Goal: Information Seeking & Learning: Learn about a topic

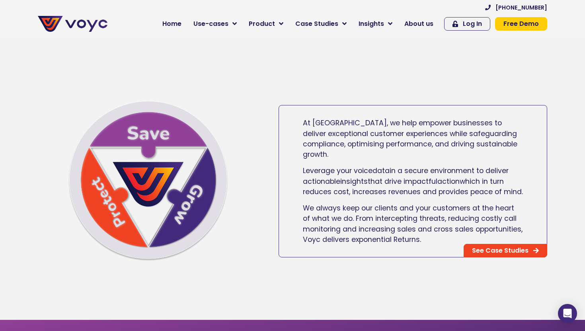
scroll to position [450, 0]
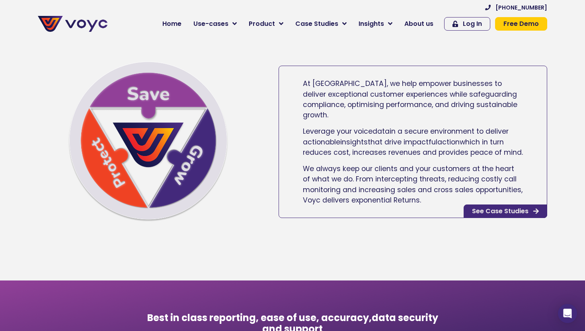
click at [488, 210] on span "See Case Studies" at bounding box center [500, 211] width 57 height 6
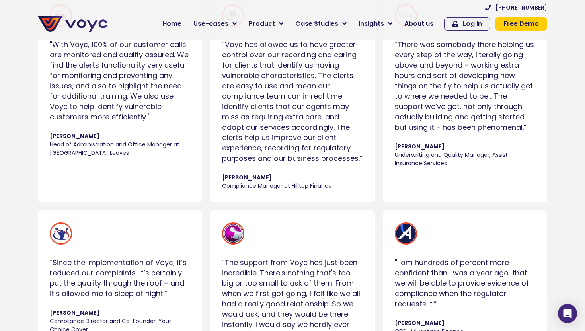
scroll to position [567, 0]
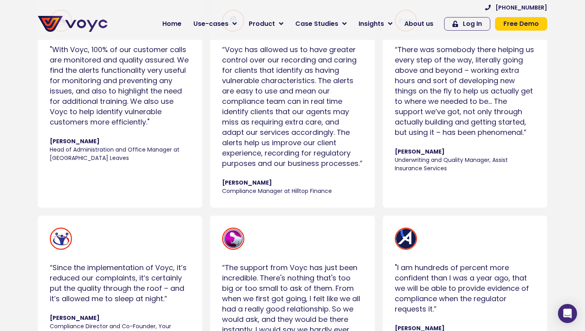
click at [253, 159] on div "“Voyc has allowed us to have greater control over our recording and caring for …" at bounding box center [292, 107] width 141 height 124
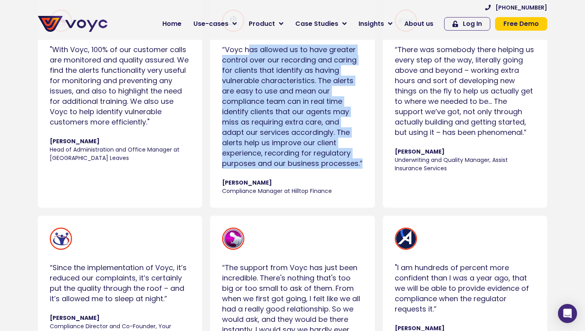
click at [253, 159] on div "“Voyc has allowed us to have greater control over our recording and caring for …" at bounding box center [292, 107] width 141 height 124
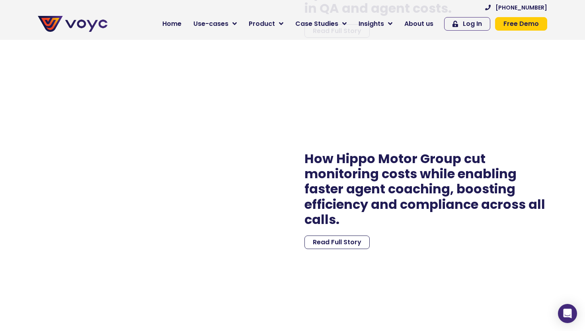
scroll to position [1241, 0]
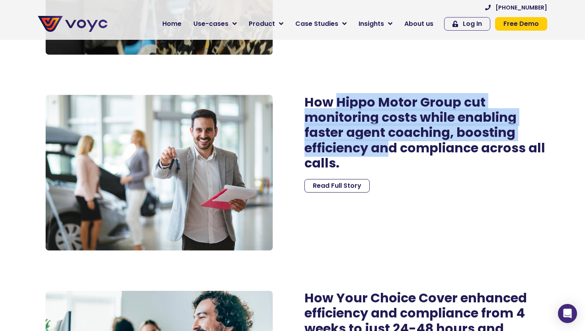
drag, startPoint x: 337, startPoint y: 108, endPoint x: 389, endPoint y: 149, distance: 66.1
click at [391, 148] on h2 "How Hippo Motor Group cut monitoring costs while enabling faster agent coaching…" at bounding box center [426, 133] width 243 height 76
click at [366, 136] on h2 "How Hippo Motor Group cut monitoring costs while enabling faster agent coaching…" at bounding box center [426, 133] width 243 height 76
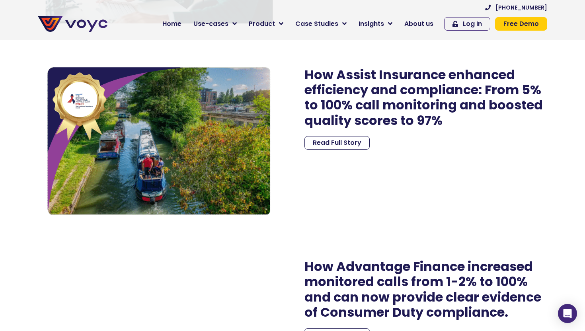
scroll to position [1678, 0]
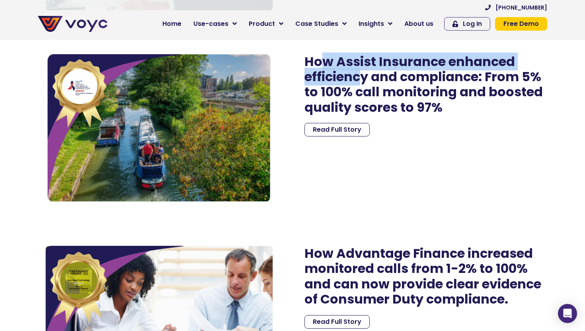
drag, startPoint x: 318, startPoint y: 67, endPoint x: 362, endPoint y: 76, distance: 45.1
click at [362, 76] on h2 "How Assist Insurance enhanced efficiency and compliance: From 5% to 100% call m…" at bounding box center [426, 84] width 243 height 61
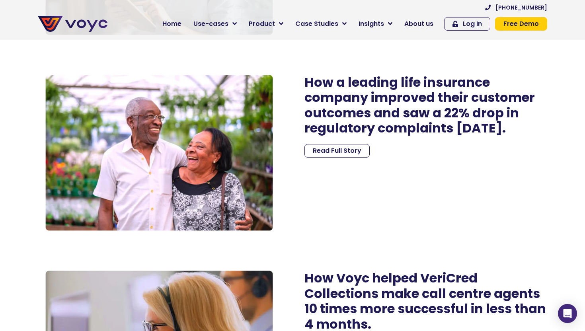
scroll to position [2236, 0]
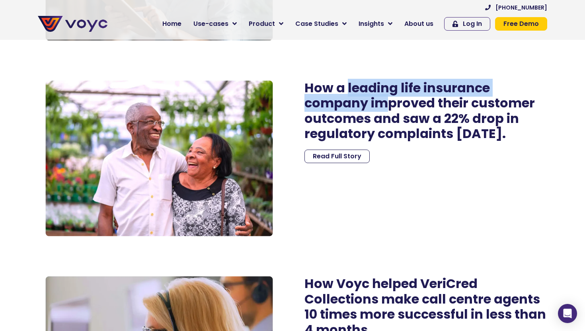
drag, startPoint x: 348, startPoint y: 91, endPoint x: 385, endPoint y: 100, distance: 38.2
click at [385, 100] on h2 "How a leading life insurance company improved their customer outcomes and saw a…" at bounding box center [426, 110] width 243 height 61
click at [382, 100] on h2 "How a leading life insurance company improved their customer outcomes and saw a…" at bounding box center [426, 110] width 243 height 61
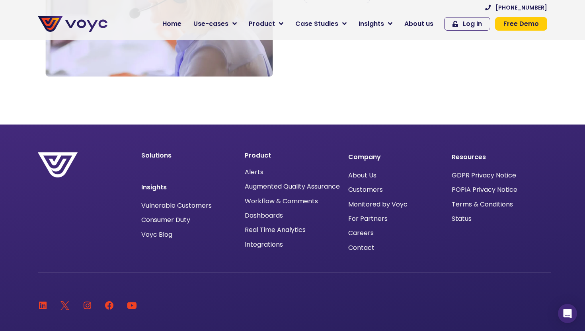
scroll to position [2622, 0]
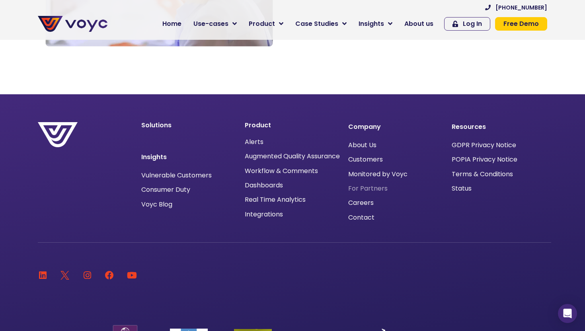
click at [371, 189] on span "For Partners" at bounding box center [367, 189] width 39 height 0
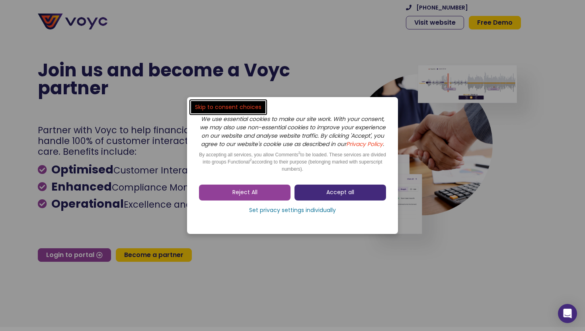
click at [336, 195] on span "Accept all" at bounding box center [341, 193] width 28 height 8
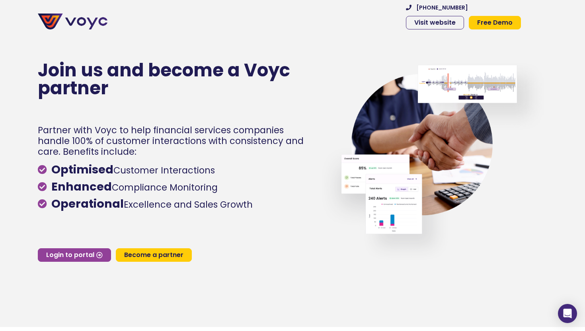
scroll to position [492, 0]
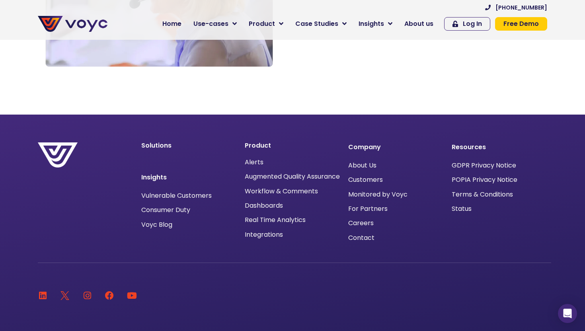
scroll to position [2622, 0]
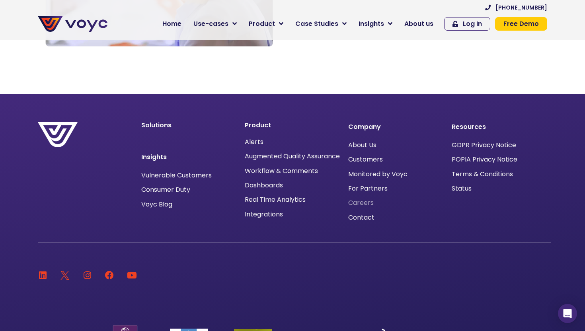
click at [364, 203] on span "Careers" at bounding box center [360, 203] width 25 height 0
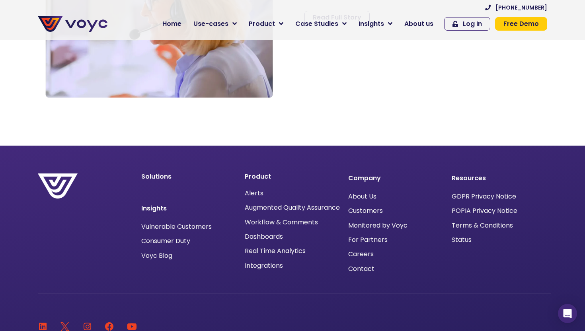
scroll to position [2570, 0]
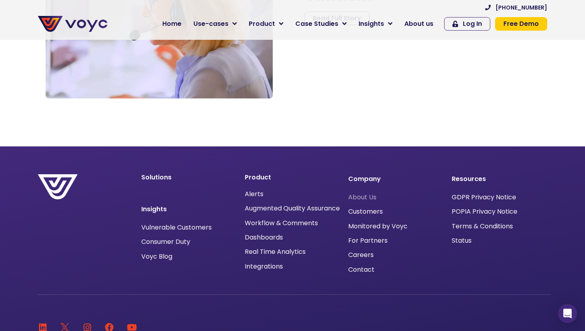
click at [373, 198] on span "About Us" at bounding box center [362, 198] width 28 height 0
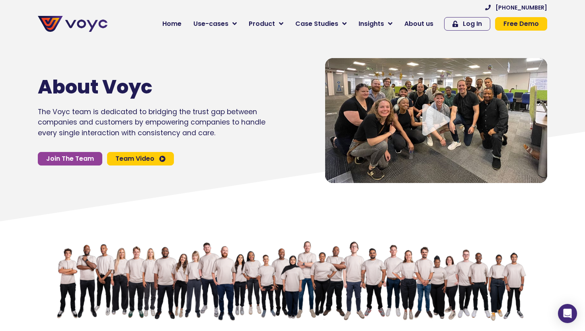
click at [440, 123] on icon "Video play button" at bounding box center [437, 120] width 28 height 32
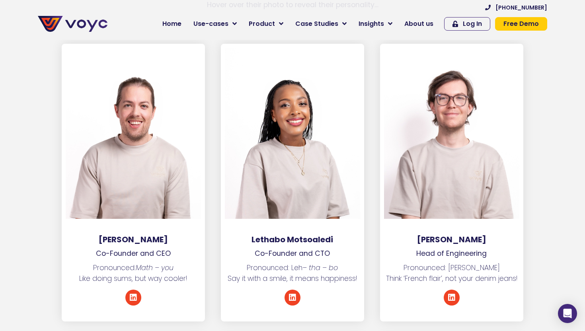
scroll to position [1113, 0]
click at [131, 294] on icon at bounding box center [133, 298] width 8 height 8
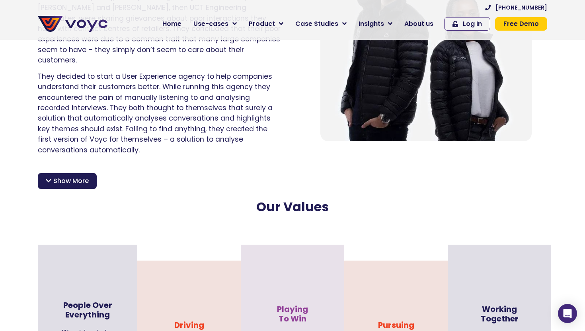
scroll to position [620, 0]
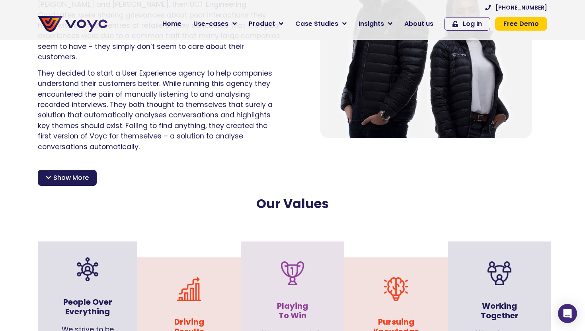
click at [90, 170] on div "Show More" at bounding box center [67, 178] width 59 height 16
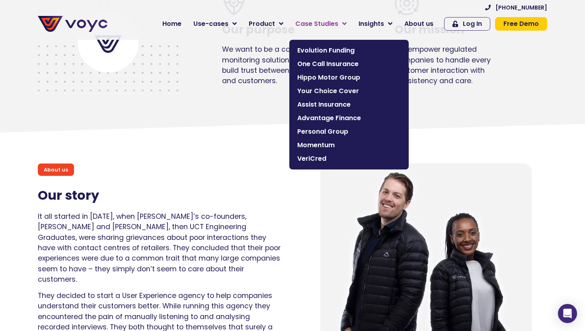
scroll to position [398, 0]
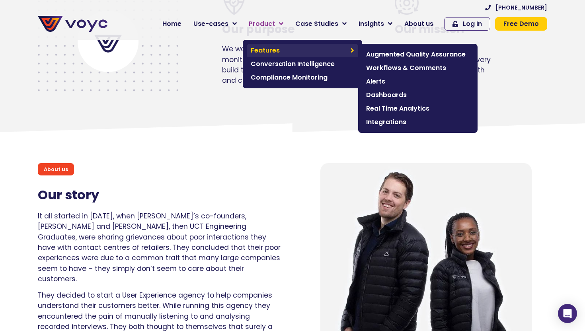
click at [292, 49] on span "Features" at bounding box center [299, 51] width 96 height 10
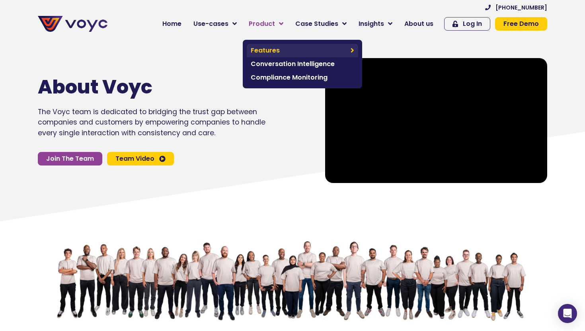
click at [265, 48] on span "Features" at bounding box center [299, 51] width 96 height 10
click at [262, 18] on link "Product" at bounding box center [266, 24] width 47 height 16
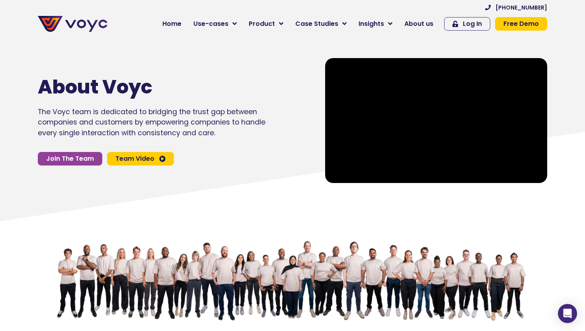
click at [217, 59] on div "About Voyc The Voyc team is dedicated to bridging the trust gap between compani…" at bounding box center [174, 120] width 280 height 133
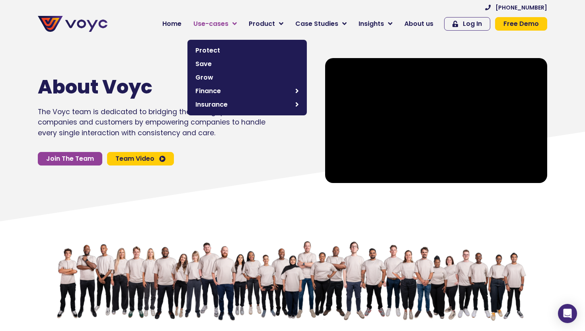
click at [222, 23] on span "Use-cases" at bounding box center [211, 24] width 35 height 10
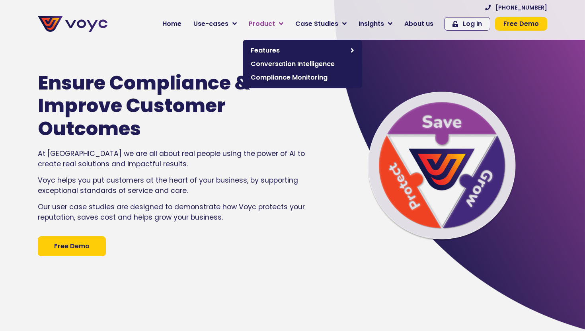
click at [284, 22] on icon at bounding box center [281, 23] width 4 height 7
click at [306, 63] on span "Conversation Intelligence" at bounding box center [303, 64] width 104 height 10
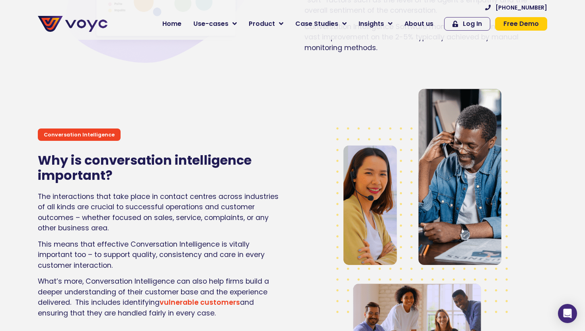
scroll to position [801, 0]
